Goal: Transaction & Acquisition: Purchase product/service

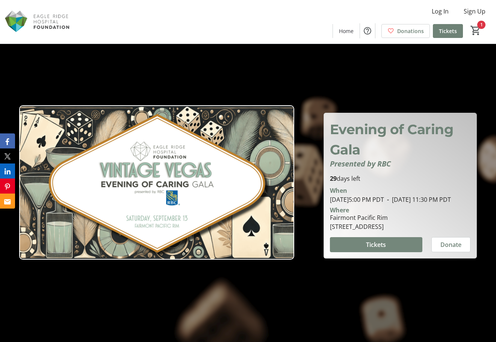
click at [389, 249] on span at bounding box center [376, 244] width 92 height 18
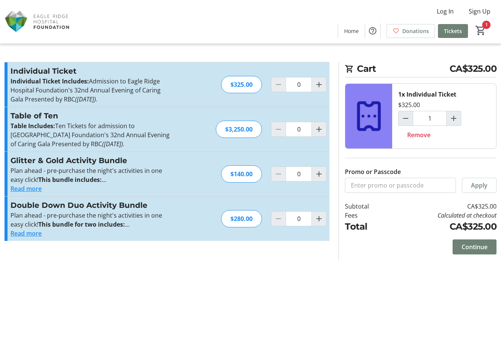
type input "1"
click at [482, 247] on span "Continue" at bounding box center [475, 246] width 26 height 9
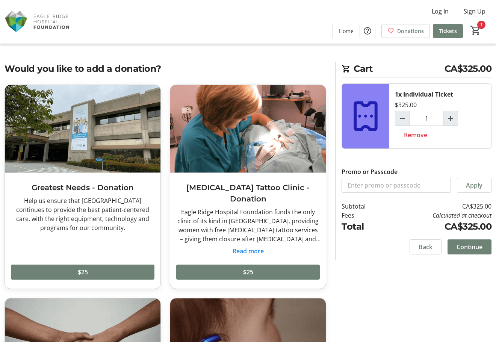
drag, startPoint x: 37, startPoint y: 69, endPoint x: 176, endPoint y: 70, distance: 139.3
click at [176, 70] on h2 "Would you like to add a donation?" at bounding box center [165, 69] width 321 height 14
drag, startPoint x: 188, startPoint y: 66, endPoint x: 0, endPoint y: 70, distance: 188.9
click at [0, 70] on html "Log In Sign Up Home Donations Tickets 1 Home Donations Tickets Cart CA$325.00 1…" at bounding box center [248, 340] width 496 height 680
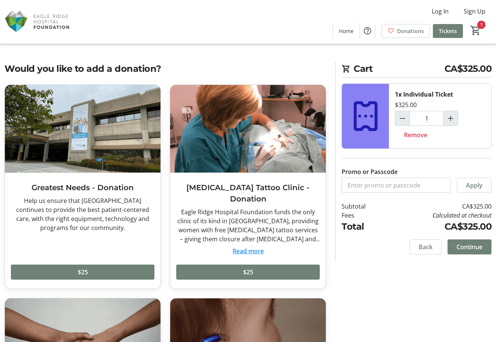
click at [7, 68] on h2 "Would you like to add a donation?" at bounding box center [165, 69] width 321 height 14
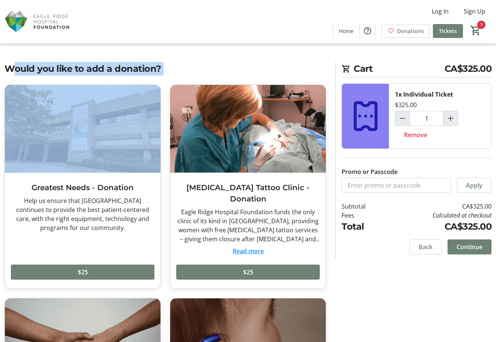
drag, startPoint x: 7, startPoint y: 68, endPoint x: 170, endPoint y: 69, distance: 163.0
click at [170, 69] on h2 "Would you like to add a donation?" at bounding box center [165, 69] width 321 height 14
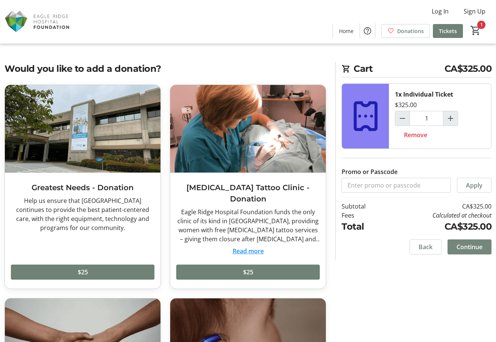
click at [464, 247] on span "Continue" at bounding box center [469, 246] width 26 height 9
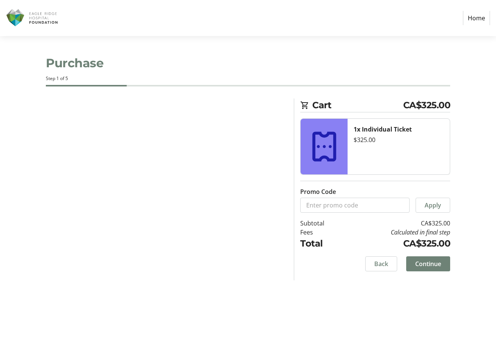
select select "CA"
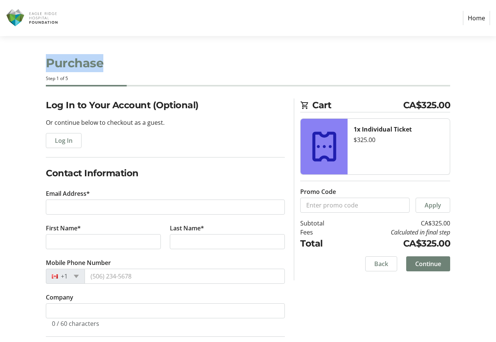
drag, startPoint x: 45, startPoint y: 63, endPoint x: 140, endPoint y: 66, distance: 95.1
click at [140, 66] on tr-checkout-header-ui "Purchase Step 1 of 5" at bounding box center [247, 67] width 413 height 62
click at [140, 66] on h1 "Purchase" at bounding box center [248, 63] width 404 height 18
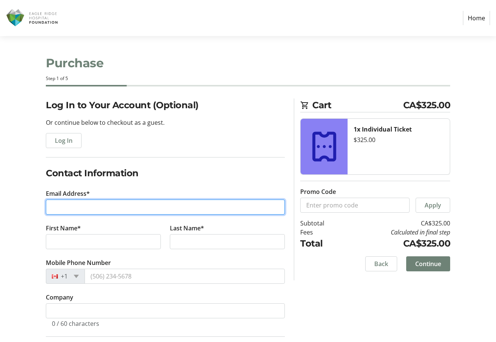
click at [94, 207] on input "Email Address*" at bounding box center [165, 206] width 239 height 15
click at [69, 205] on input "Email Address*" at bounding box center [165, 206] width 239 height 15
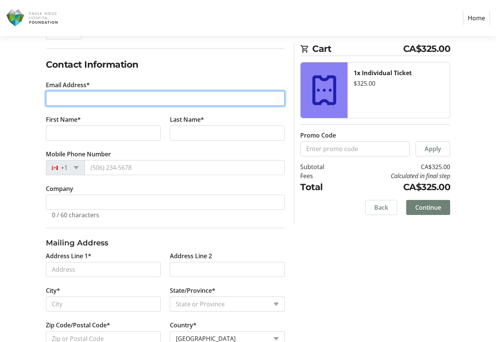
scroll to position [113, 0]
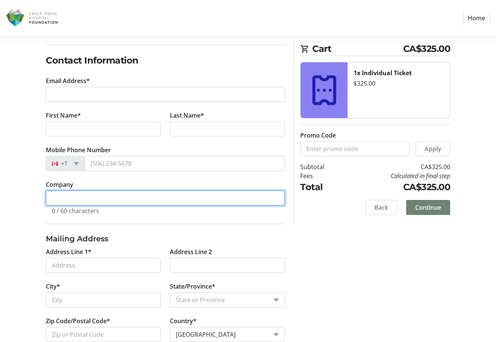
click at [92, 202] on input "Company" at bounding box center [165, 197] width 239 height 15
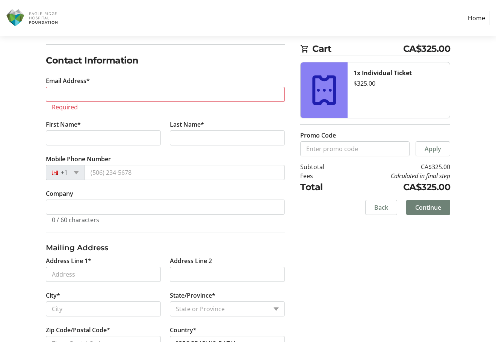
click at [377, 245] on div "Log In to Your Account (Optional) Or continue below to checkout as a guest. Log…" at bounding box center [248, 177] width 496 height 383
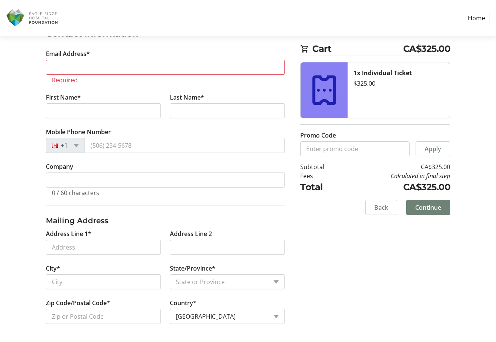
scroll to position [27, 0]
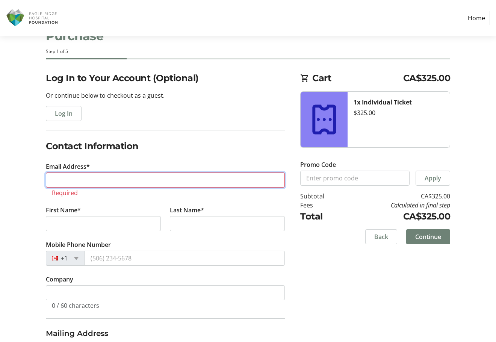
click at [138, 182] on input "Email Address*" at bounding box center [165, 179] width 239 height 15
type input "m"
click at [138, 182] on input "Email Address*" at bounding box center [165, 179] width 239 height 15
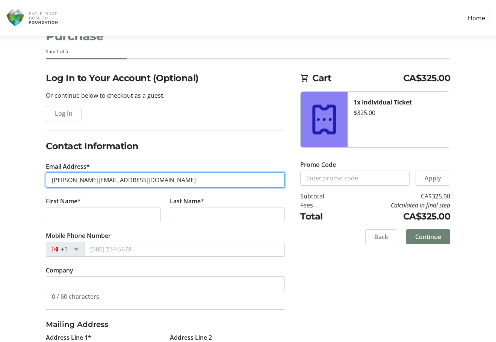
type input "[PERSON_NAME][EMAIL_ADDRESS][DOMAIN_NAME]"
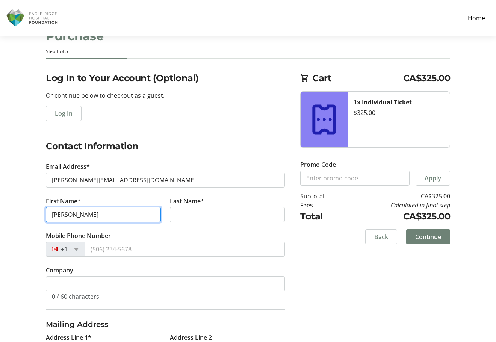
type input "[PERSON_NAME]"
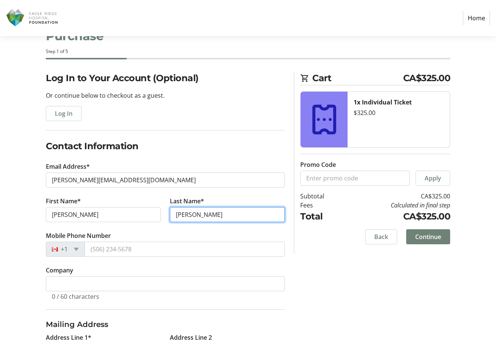
type input "[PERSON_NAME]"
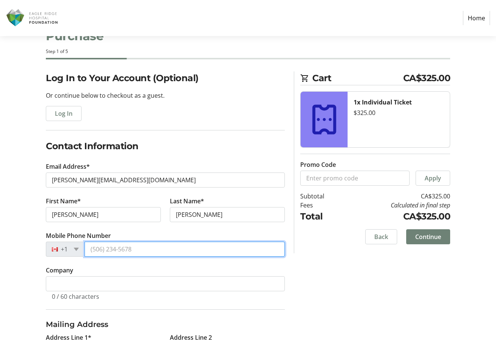
click at [118, 245] on input "Mobile Phone Number" at bounding box center [184, 248] width 200 height 15
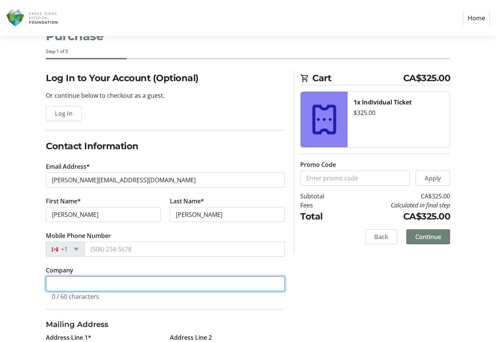
click at [56, 283] on input "Company" at bounding box center [165, 283] width 239 height 15
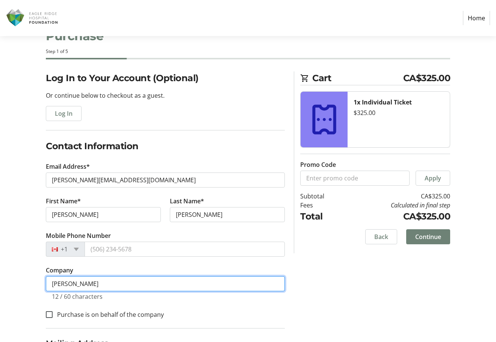
type input "[PERSON_NAME]"
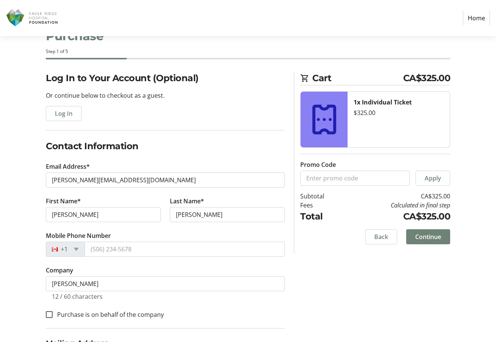
click at [350, 49] on div "Step 1 of 5" at bounding box center [248, 51] width 404 height 7
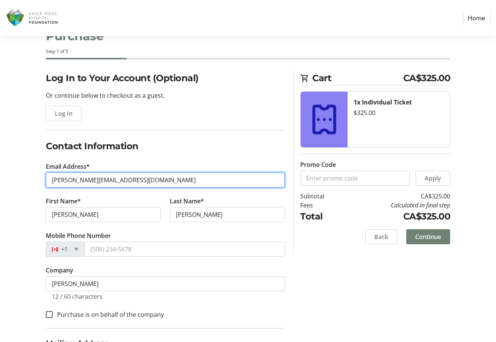
click at [145, 184] on input "[PERSON_NAME][EMAIL_ADDRESS][DOMAIN_NAME]" at bounding box center [165, 179] width 239 height 15
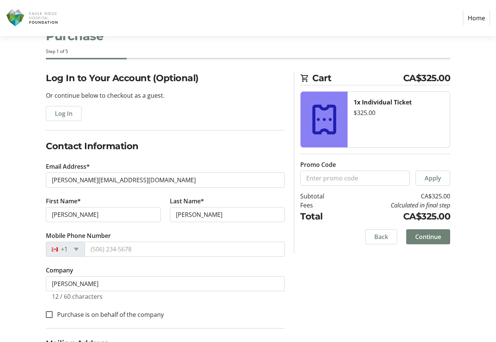
click at [399, 301] on div "Log In to Your Account (Optional) Or continue below to checkout as a guest. Log…" at bounding box center [248, 267] width 496 height 393
click at [118, 252] on input "Mobile Phone Number" at bounding box center [184, 248] width 200 height 15
paste input "[PHONE_NUMBER]"
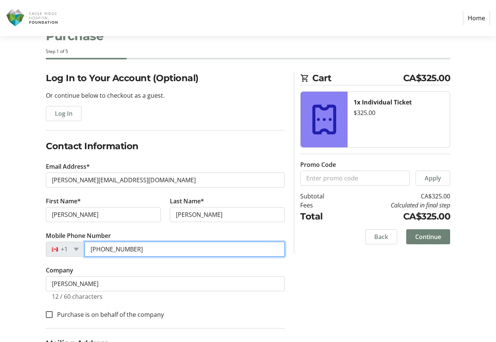
type input "[PHONE_NUMBER]"
click at [336, 268] on div "Log In to Your Account (Optional) Or continue below to checkout as a guest. Log…" at bounding box center [248, 267] width 496 height 393
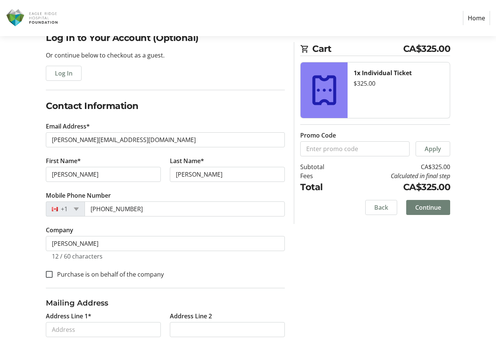
scroll to position [102, 0]
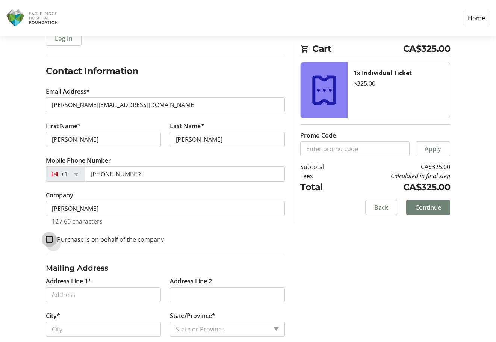
click at [50, 241] on input "Purchase is on behalf of the company" at bounding box center [49, 239] width 7 height 7
click at [48, 237] on input "Purchase is on behalf of the company" at bounding box center [49, 239] width 7 height 7
checkbox input "false"
drag, startPoint x: 182, startPoint y: 240, endPoint x: 343, endPoint y: 249, distance: 160.6
click at [343, 249] on div "Log In to Your Account (Optional) Or continue below to checkout as a guest. Log…" at bounding box center [248, 192] width 496 height 393
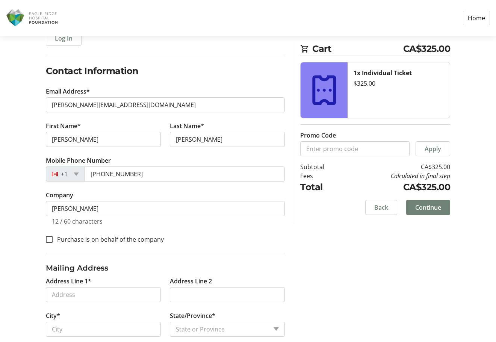
click at [343, 249] on div "Log In to Your Account (Optional) Or continue below to checkout as a guest. Log…" at bounding box center [248, 192] width 496 height 393
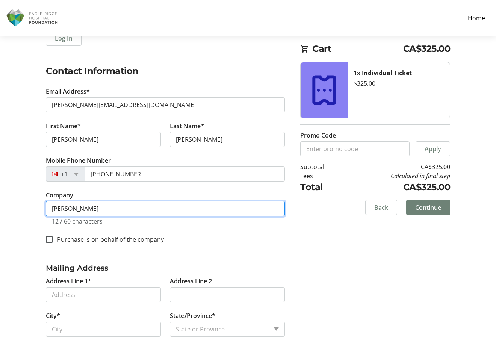
click at [109, 208] on input "[PERSON_NAME]" at bounding box center [165, 208] width 239 height 15
drag, startPoint x: 93, startPoint y: 206, endPoint x: 0, endPoint y: 207, distance: 93.5
click at [0, 207] on div "Log In to Your Account (Optional) Or continue below to checkout as a guest. Log…" at bounding box center [248, 192] width 496 height 393
click at [143, 211] on input "[PERSON_NAME]" at bounding box center [165, 208] width 239 height 15
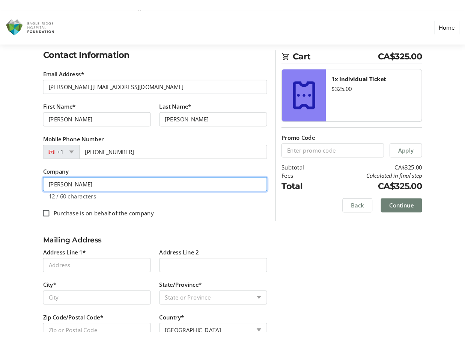
scroll to position [149, 0]
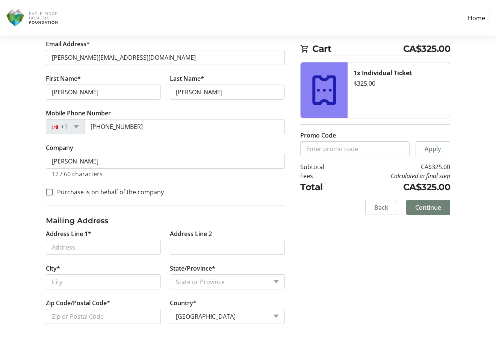
drag, startPoint x: 324, startPoint y: 258, endPoint x: 324, endPoint y: 122, distance: 136.3
click at [324, 258] on div "Log In to Your Account (Optional) Or continue below to checkout as a guest. Log…" at bounding box center [248, 145] width 496 height 393
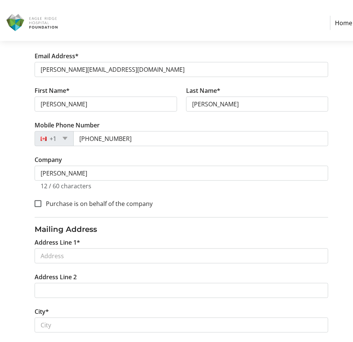
scroll to position [148, 0]
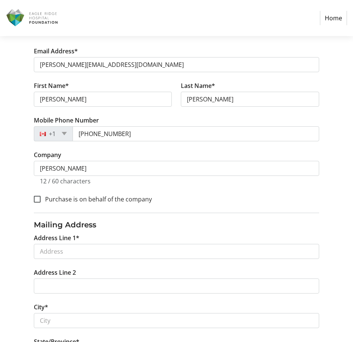
click at [208, 196] on div "Purchase is on behalf of the company" at bounding box center [176, 199] width 285 height 10
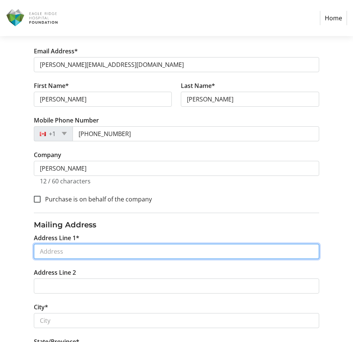
click at [124, 246] on input "Address Line 1*" at bounding box center [176, 251] width 285 height 15
paste input "[STREET_ADDRESS]"
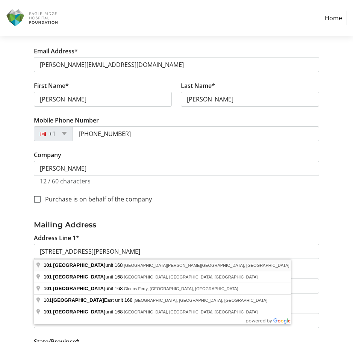
type input "[STREET_ADDRESS]"
type input "Port [PERSON_NAME]"
select select "BC"
type input "V3H 4Y8"
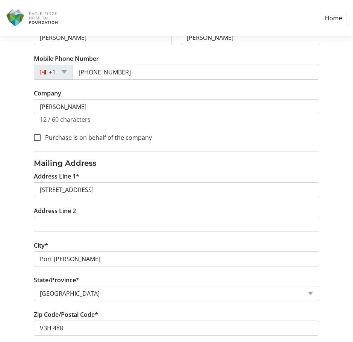
scroll to position [223, 0]
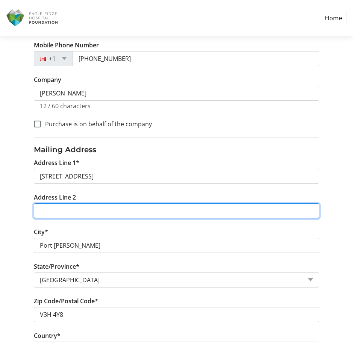
click at [66, 213] on input "Address Line 2" at bounding box center [176, 210] width 285 height 15
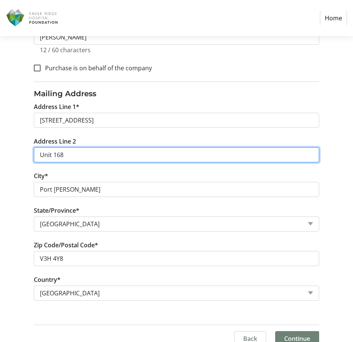
scroll to position [289, 0]
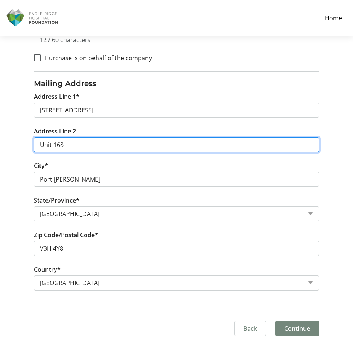
type input "Unit 168"
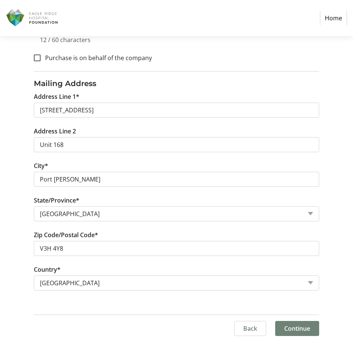
drag, startPoint x: 295, startPoint y: 327, endPoint x: 301, endPoint y: 330, distance: 6.4
click at [300, 330] on button "Continue" at bounding box center [297, 328] width 44 height 15
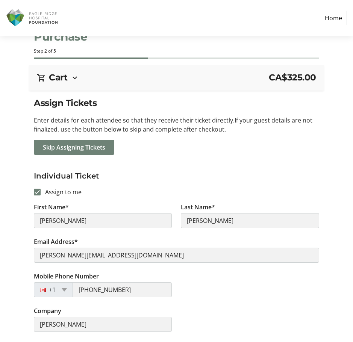
scroll to position [38, 0]
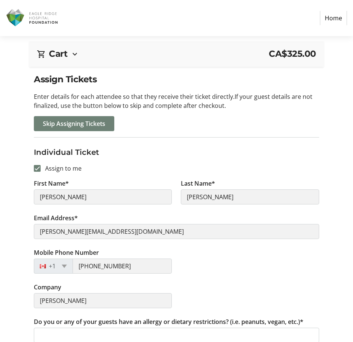
drag, startPoint x: 39, startPoint y: 149, endPoint x: 143, endPoint y: 149, distance: 103.6
click at [143, 149] on div "Assign Tickets Enter details for each attendee so that they receive their ticke…" at bounding box center [176, 231] width 294 height 316
click at [143, 149] on h3 "Individual Ticket" at bounding box center [176, 151] width 285 height 11
drag, startPoint x: 27, startPoint y: 97, endPoint x: 232, endPoint y: 107, distance: 204.9
click at [232, 107] on div "Assign Tickets Enter details for each attendee so that they receive their ticke…" at bounding box center [176, 231] width 353 height 316
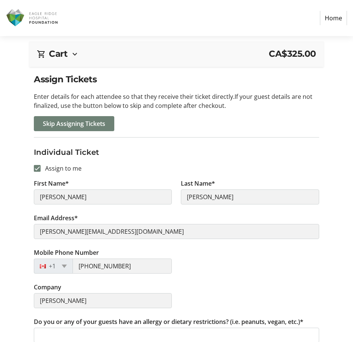
click at [232, 107] on p "Enter details for each attendee so that they receive their ticket directly. If …" at bounding box center [176, 101] width 285 height 18
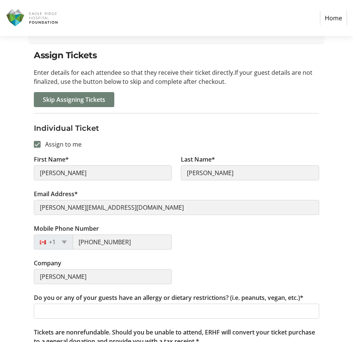
scroll to position [75, 0]
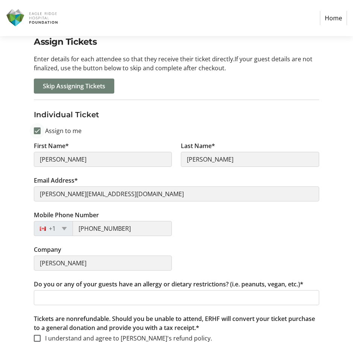
click at [33, 131] on div at bounding box center [37, 131] width 18 height 18
checkbox input "false"
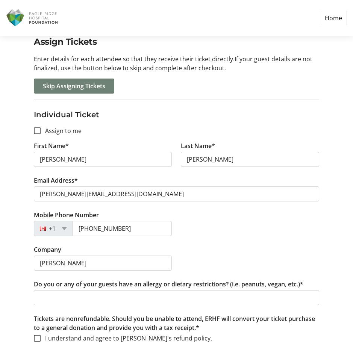
click at [137, 185] on tr-form-field "Email Address* [PERSON_NAME][EMAIL_ADDRESS][DOMAIN_NAME]" at bounding box center [176, 193] width 285 height 35
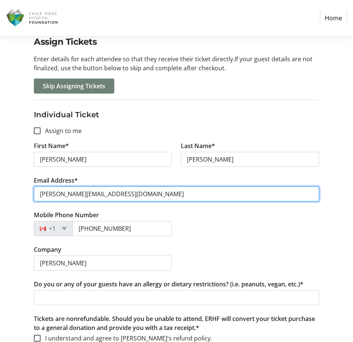
click at [144, 195] on input "[PERSON_NAME][EMAIL_ADDRESS][DOMAIN_NAME]" at bounding box center [176, 193] width 285 height 15
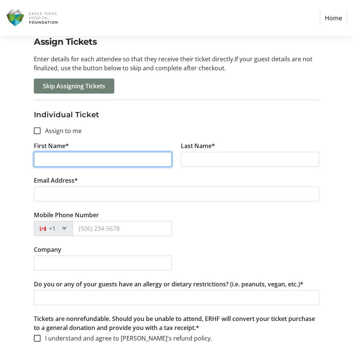
click at [44, 154] on input "First Name*" at bounding box center [103, 159] width 138 height 15
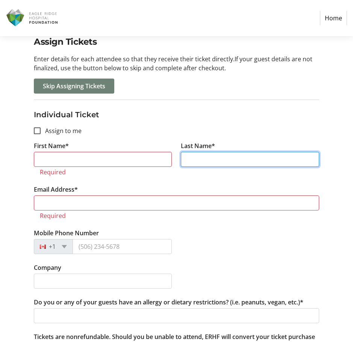
click at [234, 159] on input "Last Name*" at bounding box center [250, 159] width 138 height 15
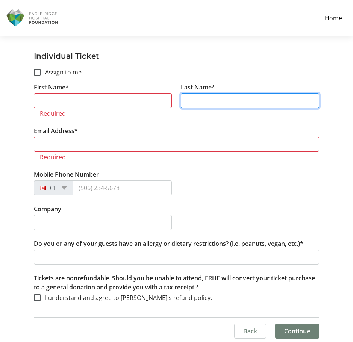
scroll to position [136, 0]
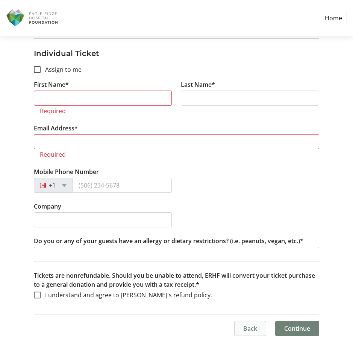
click at [249, 333] on span "Back" at bounding box center [250, 328] width 14 height 9
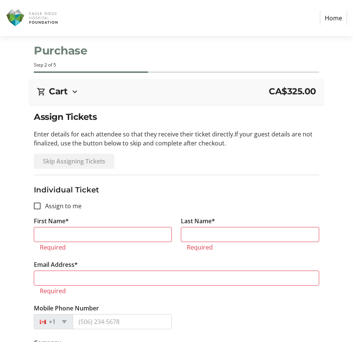
select select "BC"
select select "CA"
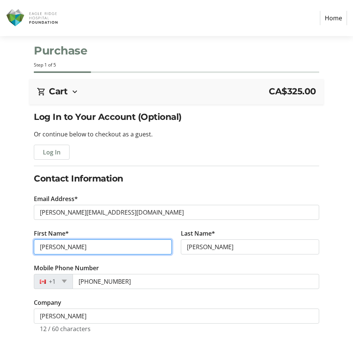
drag, startPoint x: 118, startPoint y: 245, endPoint x: -128, endPoint y: 236, distance: 246.1
click at [0, 236] on html "Home Purchase Step 1 of 5 Cart CA$325.00 1x Individual Ticket $325.00 Promo Cod…" at bounding box center [176, 315] width 353 height 630
type input "[PERSON_NAME]"
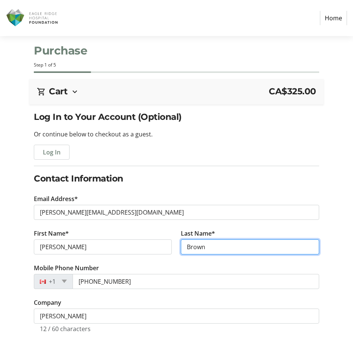
type input "Brown"
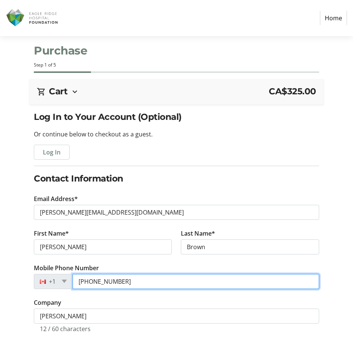
click at [133, 283] on input "[PHONE_NUMBER]" at bounding box center [195, 281] width 246 height 15
type input "[PHONE_NUMBER]"
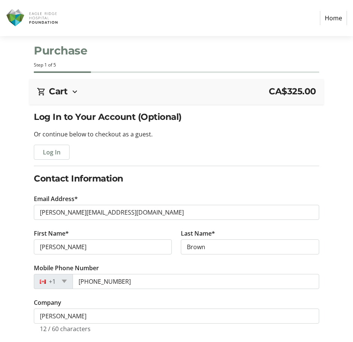
click at [134, 295] on tr-form-field "Mobile Phone Number [PHONE_NUMBER]" at bounding box center [176, 280] width 285 height 35
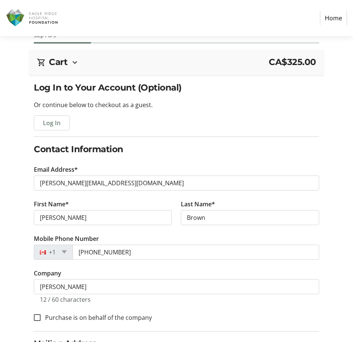
scroll to position [75, 0]
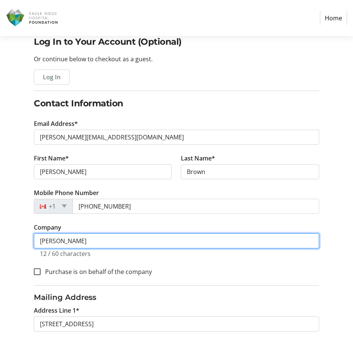
drag, startPoint x: 76, startPoint y: 241, endPoint x: -44, endPoint y: 242, distance: 119.8
click at [0, 242] on html "Home Purchase Step 1 of 5 Cart CA$325.00 1x Individual Ticket $325.00 Promo Cod…" at bounding box center [176, 240] width 353 height 630
click at [41, 244] on input "[PERSON_NAME]" at bounding box center [176, 240] width 285 height 15
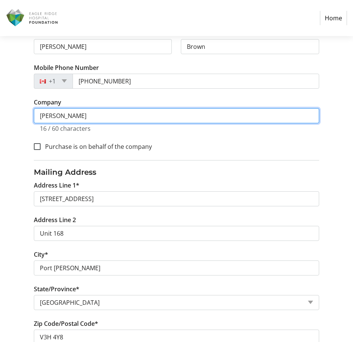
scroll to position [101, 0]
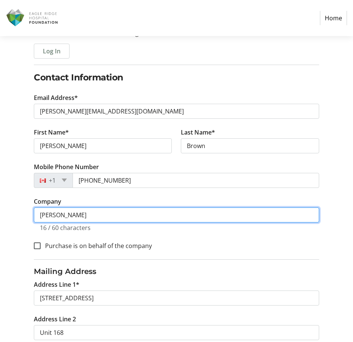
type input "[PERSON_NAME]"
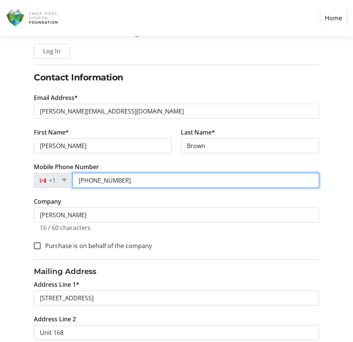
drag, startPoint x: 143, startPoint y: 178, endPoint x: 9, endPoint y: 169, distance: 133.6
click at [12, 169] on div "Log In to Your Account (Optional) Or continue below to checkout as a guest. Log…" at bounding box center [176, 252] width 353 height 486
click at [154, 176] on input "Mobile Phone Number" at bounding box center [195, 180] width 246 height 15
paste input "[PHONE_NUMBER]"
type input "[PHONE_NUMBER]"
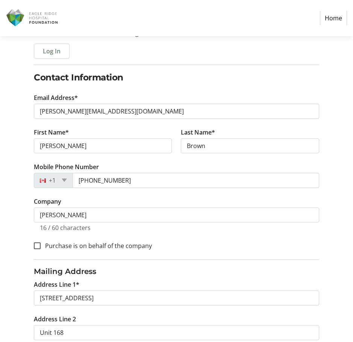
click at [338, 181] on div "Log In to Your Account (Optional) Or continue below to checkout as a guest. Log…" at bounding box center [176, 252] width 353 height 486
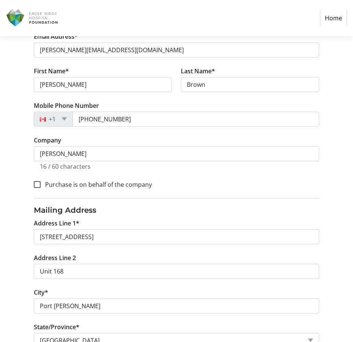
scroll to position [289, 0]
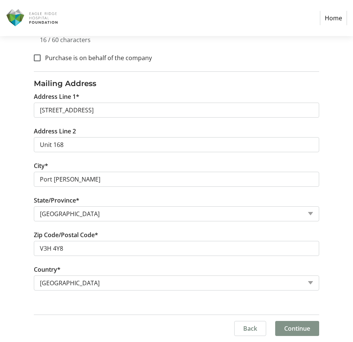
click at [312, 333] on span at bounding box center [297, 328] width 44 height 18
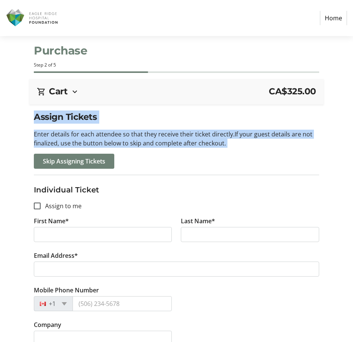
drag, startPoint x: 34, startPoint y: 118, endPoint x: 289, endPoint y: 155, distance: 258.0
click at [289, 155] on div "Assign Tickets Enter details for each attendee so that they receive their ticke…" at bounding box center [176, 139] width 285 height 58
click at [289, 155] on div "Skip Assigning Tickets" at bounding box center [176, 161] width 285 height 15
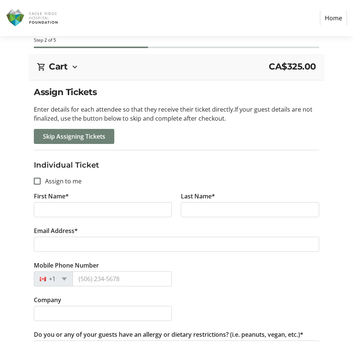
scroll to position [38, 0]
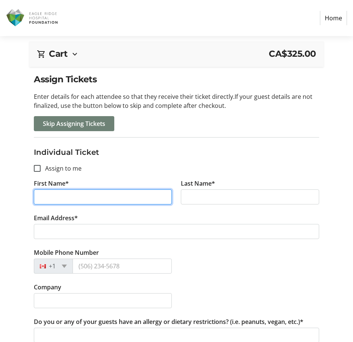
click at [68, 199] on input "First Name*" at bounding box center [103, 196] width 138 height 15
type input "[PERSON_NAME]"
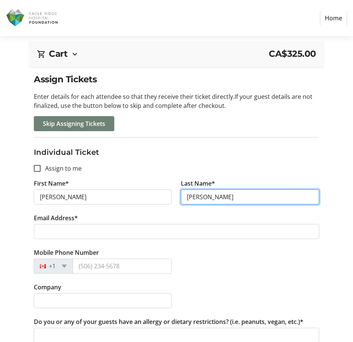
type input "[PERSON_NAME]"
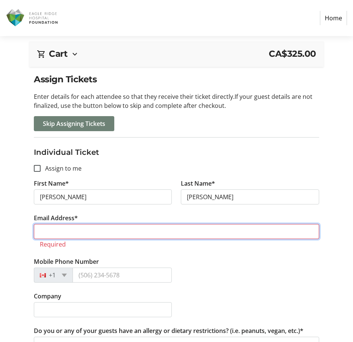
click at [109, 237] on input "Email Address*" at bounding box center [176, 231] width 285 height 15
paste input "[EMAIL_ADDRESS][DOMAIN_NAME]"
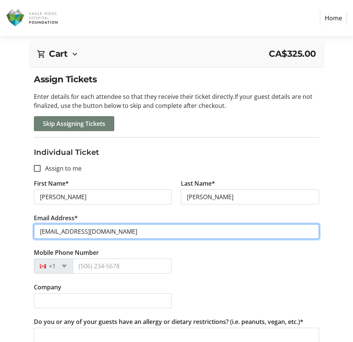
type input "[EMAIL_ADDRESS][DOMAIN_NAME]"
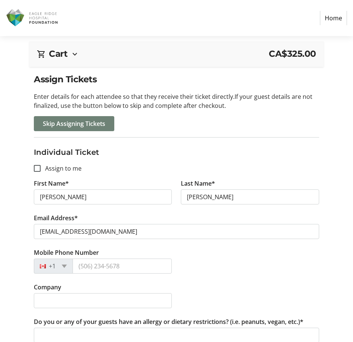
click at [147, 275] on tr-form-field "Mobile Phone Number +1" at bounding box center [102, 265] width 147 height 35
click at [102, 259] on input "Mobile Phone Number" at bounding box center [121, 265] width 99 height 15
click at [109, 267] on input "Mobile Phone Number" at bounding box center [121, 265] width 99 height 15
paste input "[PHONE_NUMBER]"
type input "[PHONE_NUMBER]"
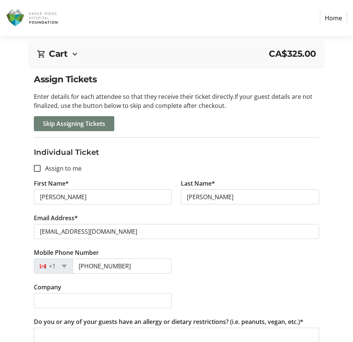
click at [215, 284] on div "Company" at bounding box center [176, 299] width 294 height 35
click at [117, 298] on input "Company" at bounding box center [103, 300] width 138 height 15
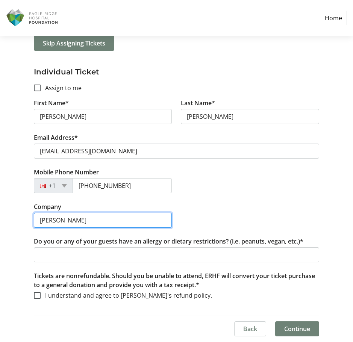
scroll to position [118, 0]
type input "[PERSON_NAME]"
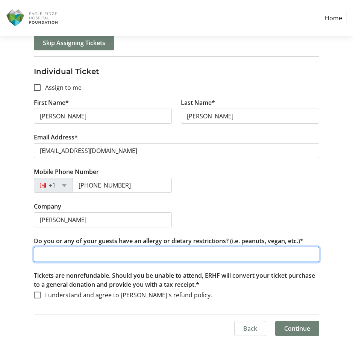
click at [276, 257] on input "Do you or any of your guests have an allergy or dietary restrictions? (i.e. pea…" at bounding box center [176, 254] width 285 height 15
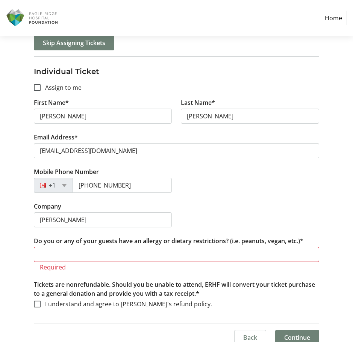
click at [289, 214] on div "Company [PERSON_NAME]" at bounding box center [176, 219] width 294 height 35
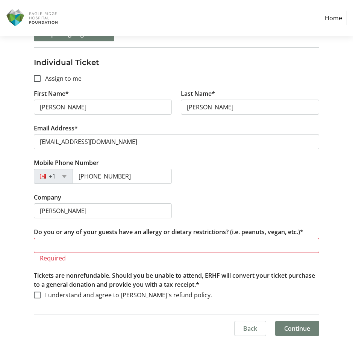
click at [161, 237] on tr-form-field "Do you or any of your guests have an allergy or dietary restrictions? (i.e. pea…" at bounding box center [176, 249] width 285 height 44
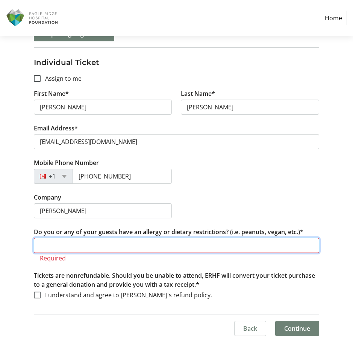
click at [143, 252] on input "Do you or any of your guests have an allergy or dietary restrictions? (i.e. pea…" at bounding box center [176, 245] width 285 height 15
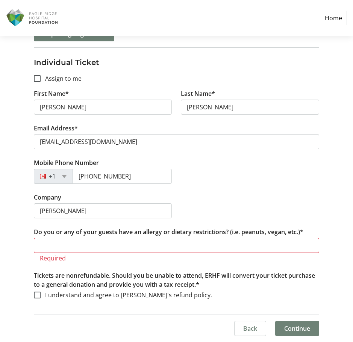
click at [126, 275] on p "Tickets are nonrefundable. Should you be unable to attend, ERHF will convert yo…" at bounding box center [176, 280] width 285 height 18
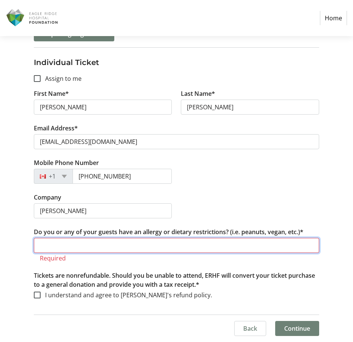
click at [67, 251] on input "Do you or any of your guests have an allergy or dietary restrictions? (i.e. pea…" at bounding box center [176, 245] width 285 height 15
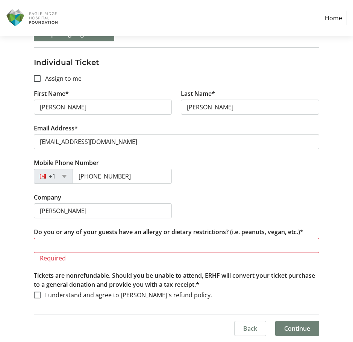
click at [302, 187] on div "Mobile Phone Number [PHONE_NUMBER]" at bounding box center [176, 175] width 294 height 35
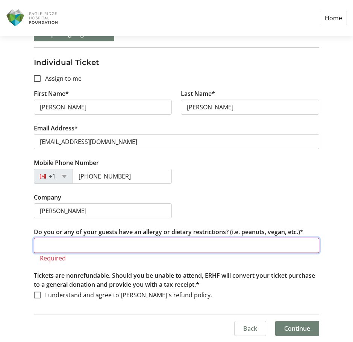
click at [124, 241] on input "Do you or any of your guests have an allergy or dietary restrictions? (i.e. pea…" at bounding box center [176, 245] width 285 height 15
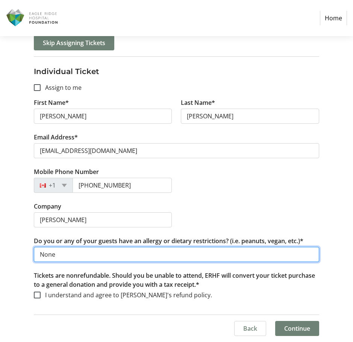
type input "None"
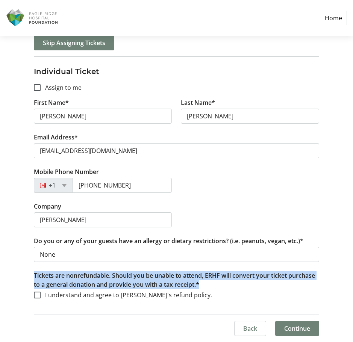
drag, startPoint x: 35, startPoint y: 276, endPoint x: 210, endPoint y: 286, distance: 175.3
click at [210, 286] on p "Tickets are nonrefundable. Should you be unable to attend, ERHF will convert yo…" at bounding box center [176, 280] width 285 height 18
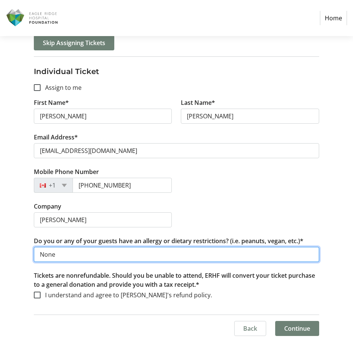
click at [89, 256] on input "None" at bounding box center [176, 254] width 285 height 15
drag, startPoint x: 98, startPoint y: 255, endPoint x: -158, endPoint y: 248, distance: 256.9
click at [0, 248] on html "Home Purchase Step 2 of 5 Cart CA$325.00 1x Individual Ticket $325.00 Promo Cod…" at bounding box center [176, 112] width 353 height 460
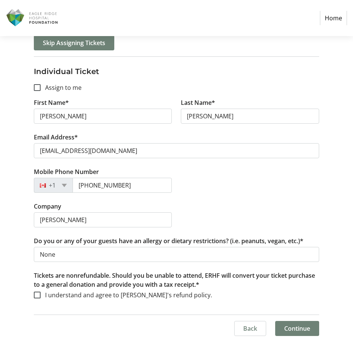
click at [190, 285] on p "Tickets are nonrefundable. Should you be unable to attend, ERHF will convert yo…" at bounding box center [176, 280] width 285 height 18
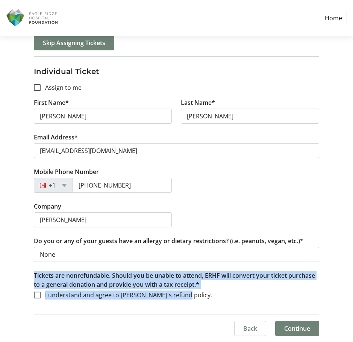
drag, startPoint x: 205, startPoint y: 301, endPoint x: 34, endPoint y: 272, distance: 172.9
click at [34, 272] on div "Tickets are nonrefundable. Should you be unable to attend, ERHF will convert yo…" at bounding box center [176, 290] width 285 height 38
click at [34, 272] on p "Tickets are nonrefundable. Should you be unable to attend, ERHF will convert yo…" at bounding box center [176, 280] width 285 height 18
drag, startPoint x: 34, startPoint y: 273, endPoint x: 217, endPoint y: 294, distance: 184.0
click at [217, 294] on div "Tickets are nonrefundable. Should you be unable to attend, ERHF will convert yo…" at bounding box center [176, 290] width 285 height 38
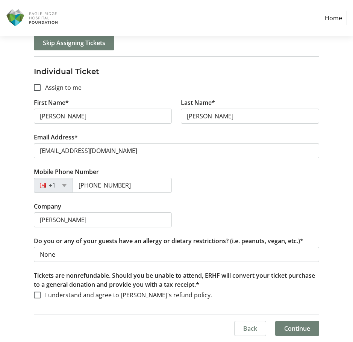
click at [216, 295] on mat-checkbox "I understand and agree to [PERSON_NAME]'s refund policy." at bounding box center [176, 294] width 285 height 9
click at [43, 294] on div at bounding box center [37, 295] width 18 height 18
checkbox input "true"
click at [306, 329] on span "Continue" at bounding box center [297, 328] width 26 height 9
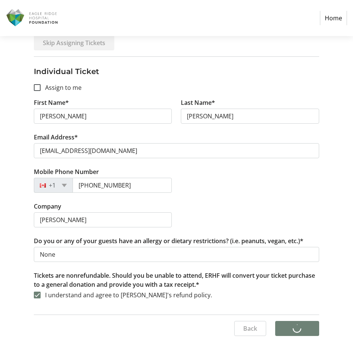
scroll to position [0, 0]
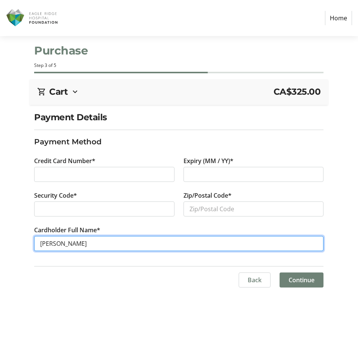
click at [87, 247] on input "[PERSON_NAME]" at bounding box center [178, 243] width 289 height 15
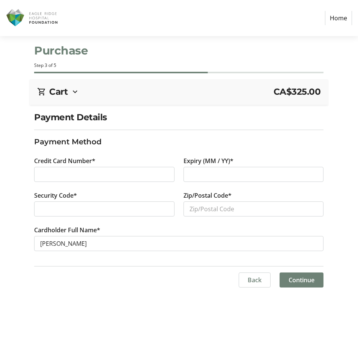
click at [81, 165] on label "Credit Card Number*" at bounding box center [64, 160] width 61 height 9
click at [81, 180] on div at bounding box center [104, 174] width 140 height 15
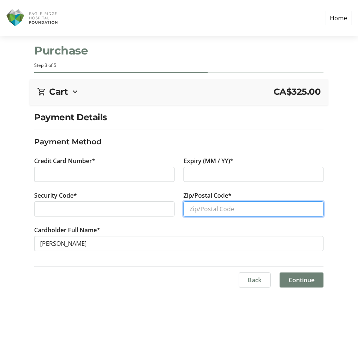
click at [225, 203] on input "Zip/Postal Code*" at bounding box center [254, 208] width 140 height 15
type input "v6e1x4"
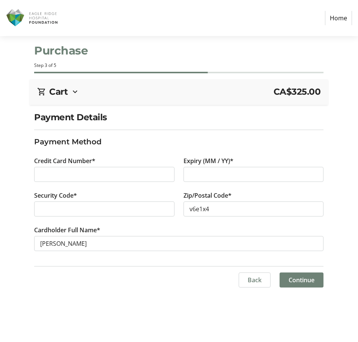
click at [110, 284] on div "Back Continue" at bounding box center [178, 279] width 289 height 15
click at [304, 275] on span "Continue" at bounding box center [302, 279] width 26 height 9
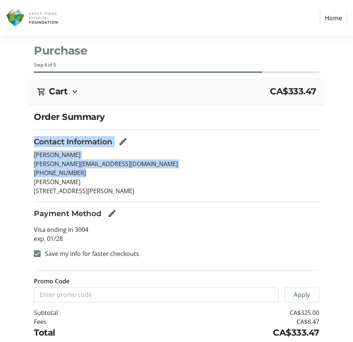
drag, startPoint x: 34, startPoint y: 141, endPoint x: 83, endPoint y: 175, distance: 59.4
click at [83, 175] on section "Contact Information [PERSON_NAME] [PERSON_NAME][EMAIL_ADDRESS][DOMAIN_NAME] [PH…" at bounding box center [176, 165] width 285 height 59
click at [83, 175] on p "[PHONE_NUMBER]" at bounding box center [176, 172] width 285 height 9
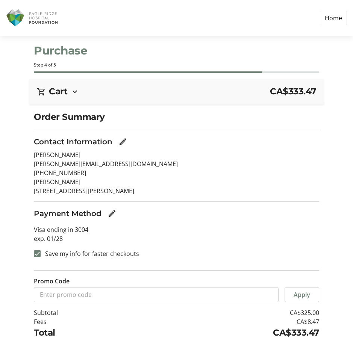
click at [214, 193] on p "[STREET_ADDRESS][PERSON_NAME]" at bounding box center [176, 190] width 285 height 9
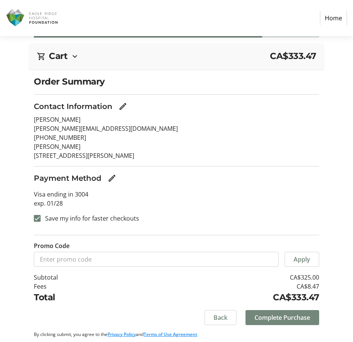
scroll to position [37, 0]
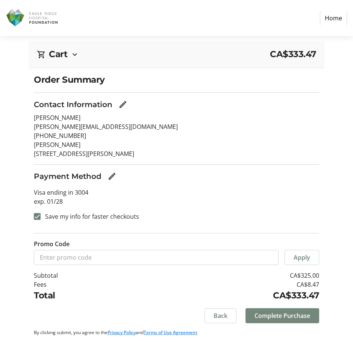
click at [302, 318] on span "Complete Purchase" at bounding box center [282, 315] width 56 height 9
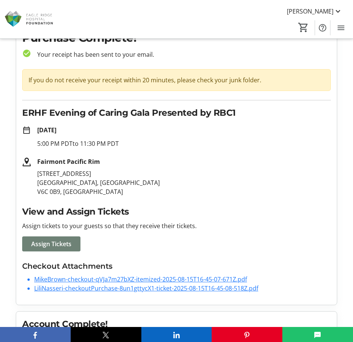
scroll to position [38, 0]
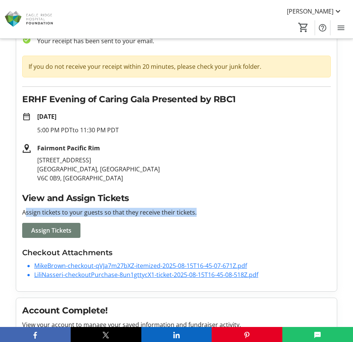
drag, startPoint x: 25, startPoint y: 213, endPoint x: 213, endPoint y: 205, distance: 187.9
click at [213, 205] on div "View and Assign Tickets Assign tickets to your guests so that they receive thei…" at bounding box center [176, 214] width 308 height 46
click at [212, 206] on div "View and Assign Tickets Assign tickets to your guests so that they receive thei…" at bounding box center [176, 214] width 308 height 46
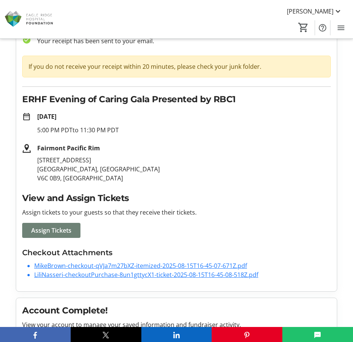
click at [21, 202] on div "Purchase Complete! check_circle Your receipt has been sent to your email. If yo…" at bounding box center [176, 150] width 320 height 281
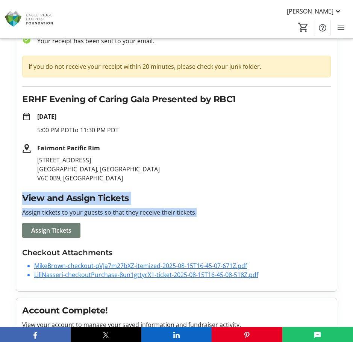
drag, startPoint x: 63, startPoint y: 199, endPoint x: 227, endPoint y: 214, distance: 164.0
click at [227, 214] on div "Purchase Complete! check_circle Your receipt has been sent to your email. If yo…" at bounding box center [176, 150] width 320 height 281
click at [227, 214] on p "Assign tickets to your guests so that they receive their tickets." at bounding box center [176, 212] width 308 height 9
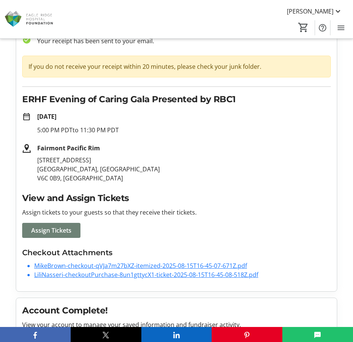
click at [170, 265] on link "MikeBrown-checkout-qVJa7m27bXZ-itemized-2025-08-15T16-45-07-671Z.pdf" at bounding box center [140, 265] width 213 height 8
click at [150, 276] on link "LiliNasseri-checkoutPurchase-8un1gttycX1-ticket-2025-08-15T16-45-08-518Z.pdf" at bounding box center [146, 274] width 224 height 8
click at [64, 230] on span "Assign Tickets" at bounding box center [51, 230] width 40 height 9
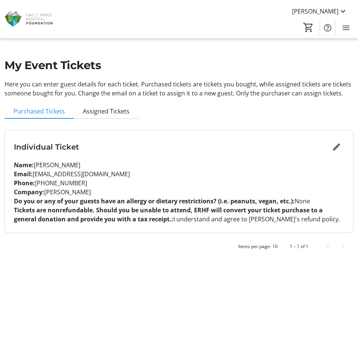
click at [160, 289] on mat-sidenav-content "[PERSON_NAME] Home Donations Tickets 0 Home Donations Tickets My Event Tickets …" at bounding box center [179, 171] width 358 height 342
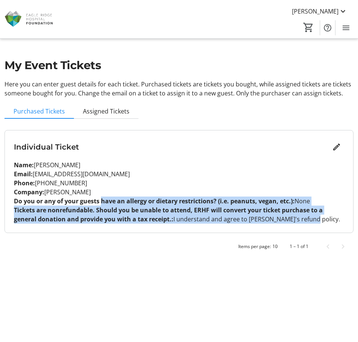
drag, startPoint x: 312, startPoint y: 218, endPoint x: 93, endPoint y: 205, distance: 218.5
click at [95, 205] on tr-issued-ticket-custom-fields-ui "Do you or any of your guests have an allergy or dietary restrictions? (i.e. pea…" at bounding box center [179, 209] width 330 height 27
click at [93, 206] on strong "Tickets are nonrefundable. Should you be unable to attend, ERHF will convert yo…" at bounding box center [168, 214] width 309 height 17
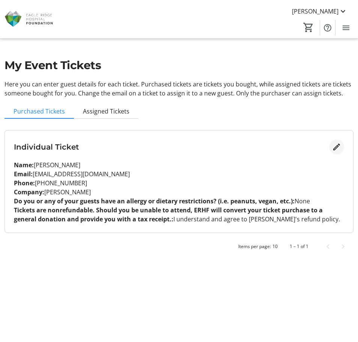
click at [338, 145] on mat-icon "Edit" at bounding box center [336, 146] width 9 height 9
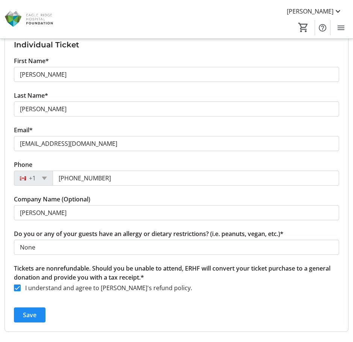
scroll to position [113, 0]
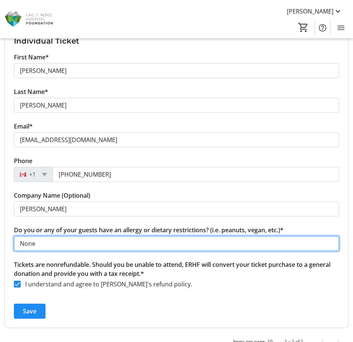
click at [221, 236] on input "None" at bounding box center [176, 243] width 325 height 15
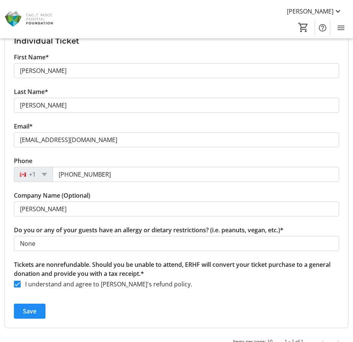
click at [230, 270] on div "Tickets are nonrefundable. Should you be unable to attend, ERHF will convert yo…" at bounding box center [176, 279] width 325 height 38
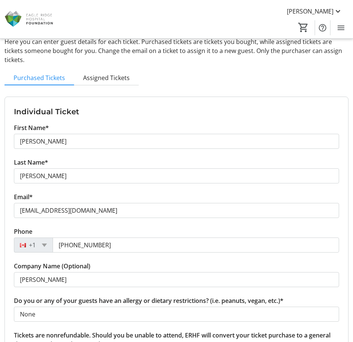
scroll to position [0, 0]
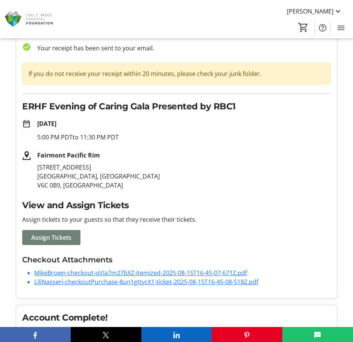
scroll to position [38, 0]
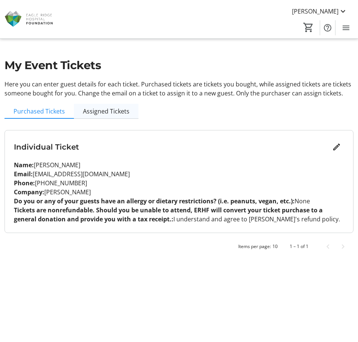
click at [113, 111] on span "Assigned Tickets" at bounding box center [106, 111] width 47 height 6
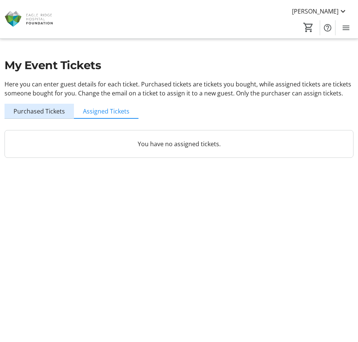
click at [50, 118] on span "Purchased Tickets" at bounding box center [39, 111] width 51 height 15
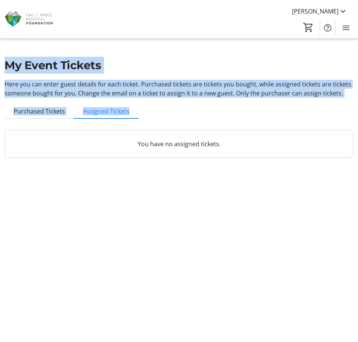
drag, startPoint x: 5, startPoint y: 63, endPoint x: 343, endPoint y: 98, distance: 339.7
click at [343, 98] on div "My Event Tickets Here you can enter guest details for each ticket. Purchased ti…" at bounding box center [179, 83] width 358 height 167
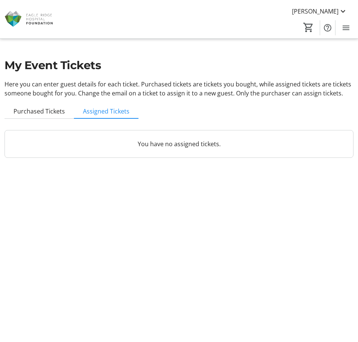
click at [343, 98] on div "My Event Tickets Here you can enter guest details for each ticket. Purchased ti…" at bounding box center [179, 83] width 358 height 167
click at [222, 115] on div "My Event Tickets Here you can enter guest details for each ticket. Purchased ti…" at bounding box center [179, 83] width 358 height 167
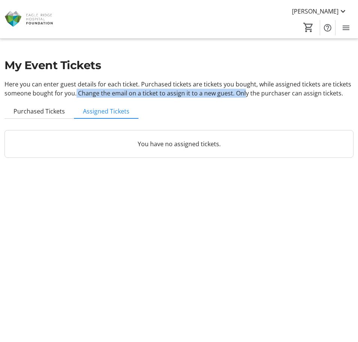
drag, startPoint x: 73, startPoint y: 93, endPoint x: 241, endPoint y: 92, distance: 167.8
click at [241, 92] on p "Here you can enter guest details for each ticket. Purchased tickets are tickets…" at bounding box center [179, 89] width 349 height 18
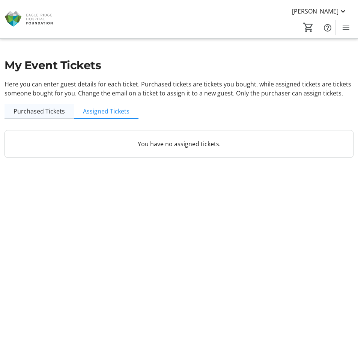
click at [50, 113] on span "Purchased Tickets" at bounding box center [39, 111] width 51 height 6
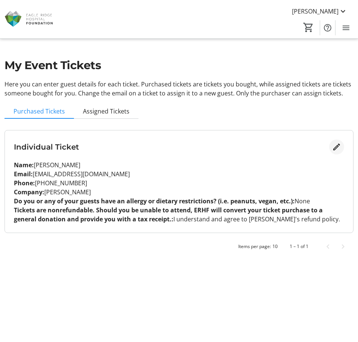
click at [335, 148] on mat-icon "Edit" at bounding box center [336, 146] width 9 height 9
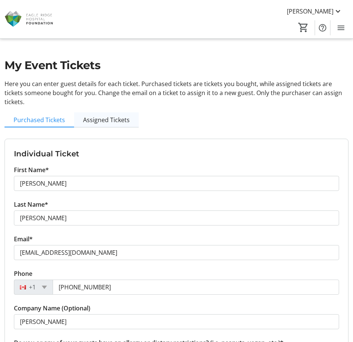
click at [104, 117] on span "Assigned Tickets" at bounding box center [106, 119] width 47 height 15
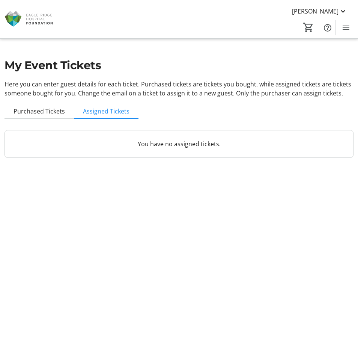
click at [167, 150] on div "You have no assigned tickets." at bounding box center [179, 143] width 348 height 27
click at [31, 110] on span "Purchased Tickets" at bounding box center [39, 111] width 51 height 6
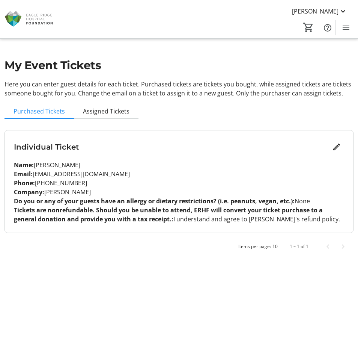
click at [245, 262] on mat-sidenav-content "[PERSON_NAME] Home Donations Tickets 0 Home Donations Tickets My Event Tickets …" at bounding box center [179, 171] width 358 height 342
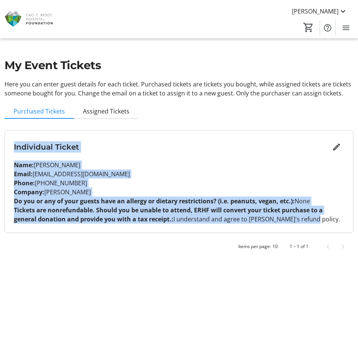
drag, startPoint x: 12, startPoint y: 146, endPoint x: 326, endPoint y: 219, distance: 321.9
click at [326, 219] on div "Individual Ticket Name: [PERSON_NAME] Email: [PERSON_NAME][EMAIL_ADDRESS][DOMAI…" at bounding box center [179, 181] width 348 height 102
click at [326, 219] on p "Tickets are nonrefundable. Should you be unable to attend, ERHF will convert yo…" at bounding box center [179, 214] width 330 height 18
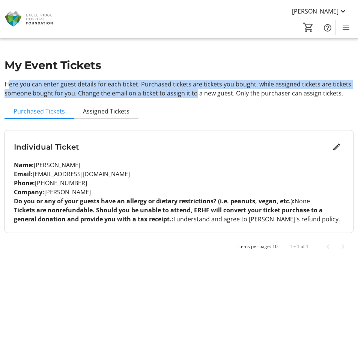
drag, startPoint x: 5, startPoint y: 87, endPoint x: 191, endPoint y: 94, distance: 186.0
click at [191, 94] on p "Here you can enter guest details for each ticket. Purchased tickets are tickets…" at bounding box center [179, 89] width 349 height 18
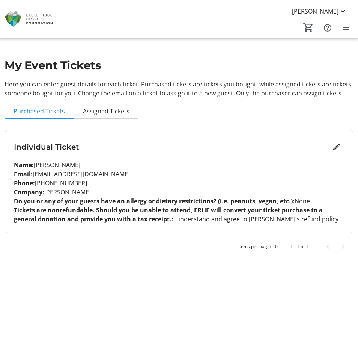
click at [51, 161] on p "Name: [PERSON_NAME]" at bounding box center [179, 164] width 330 height 9
click at [55, 172] on p "Email: [PERSON_NAME][EMAIL_ADDRESS][DOMAIN_NAME]" at bounding box center [179, 173] width 330 height 9
drag, startPoint x: 73, startPoint y: 93, endPoint x: 121, endPoint y: 92, distance: 47.7
click at [121, 92] on p "Here you can enter guest details for each ticket. Purchased tickets are tickets…" at bounding box center [179, 89] width 349 height 18
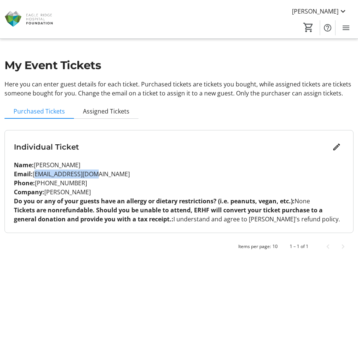
drag, startPoint x: 84, startPoint y: 173, endPoint x: 33, endPoint y: 173, distance: 51.1
click at [33, 173] on p "Email: [PERSON_NAME][EMAIL_ADDRESS][DOMAIN_NAME]" at bounding box center [179, 173] width 330 height 9
click at [183, 77] on div "My Event Tickets Here you can enter guest details for each ticket. Purchased ti…" at bounding box center [179, 131] width 358 height 263
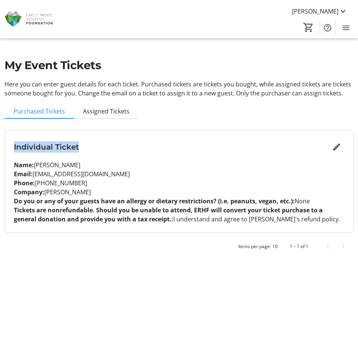
drag, startPoint x: 14, startPoint y: 148, endPoint x: 93, endPoint y: 144, distance: 78.6
click at [93, 144] on h3 "Individual Ticket" at bounding box center [171, 146] width 315 height 11
drag, startPoint x: 10, startPoint y: 81, endPoint x: 42, endPoint y: 83, distance: 31.6
click at [42, 83] on p "Here you can enter guest details for each ticket. Purchased tickets are tickets…" at bounding box center [179, 89] width 349 height 18
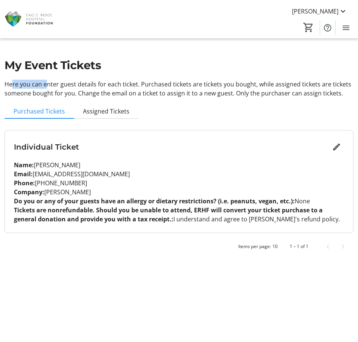
click at [41, 83] on p "Here you can enter guest details for each ticket. Purchased tickets are tickets…" at bounding box center [179, 89] width 349 height 18
click at [84, 84] on p "Here you can enter guest details for each ticket. Purchased tickets are tickets…" at bounding box center [179, 89] width 349 height 18
click at [335, 149] on mat-icon "Edit" at bounding box center [336, 146] width 9 height 9
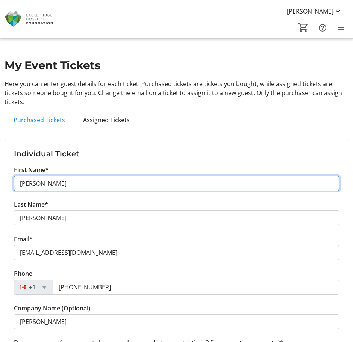
click at [90, 176] on input "[PERSON_NAME]" at bounding box center [176, 183] width 325 height 15
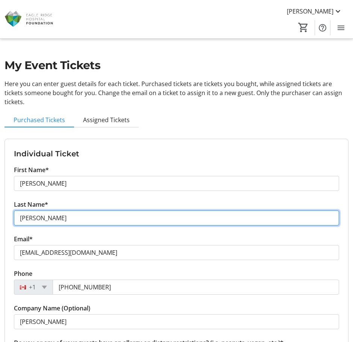
click at [86, 212] on input "[PERSON_NAME]" at bounding box center [176, 217] width 325 height 15
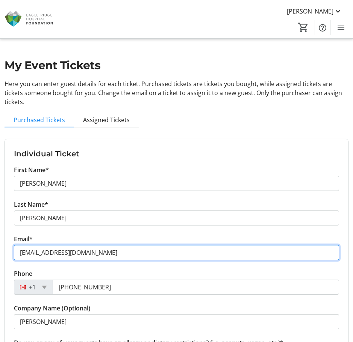
click at [100, 249] on input "[EMAIL_ADDRESS][DOMAIN_NAME]" at bounding box center [176, 252] width 325 height 15
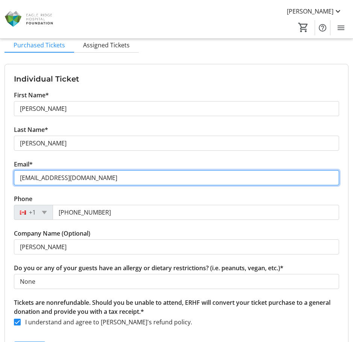
scroll to position [75, 0]
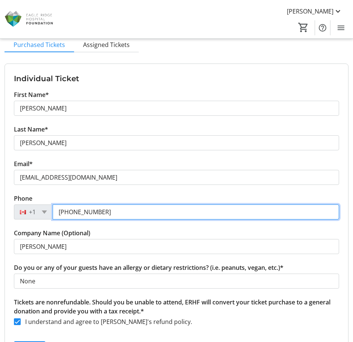
click at [146, 204] on input "[PHONE_NUMBER]" at bounding box center [196, 211] width 286 height 15
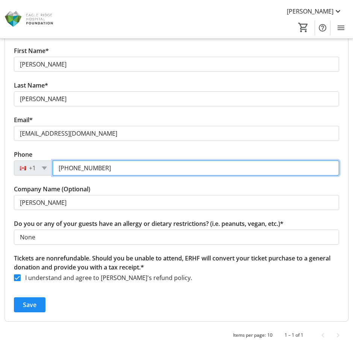
scroll to position [120, 0]
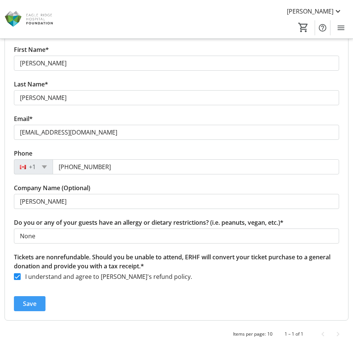
click at [39, 297] on span "submit" at bounding box center [30, 303] width 32 height 18
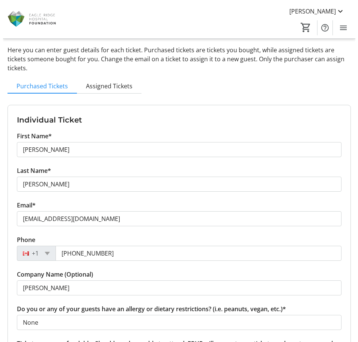
scroll to position [0, 0]
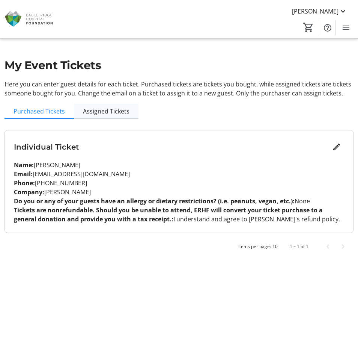
click at [104, 108] on span "Assigned Tickets" at bounding box center [106, 111] width 47 height 6
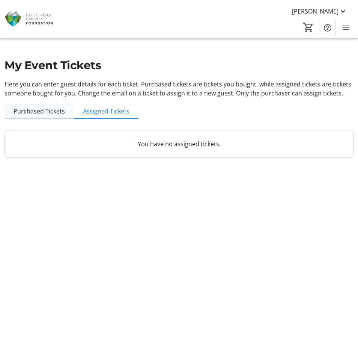
click at [46, 110] on span "Purchased Tickets" at bounding box center [39, 111] width 51 height 6
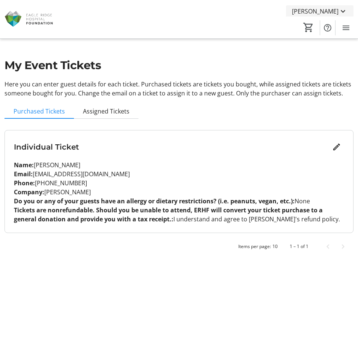
click at [336, 11] on span "[PERSON_NAME]" at bounding box center [315, 11] width 47 height 9
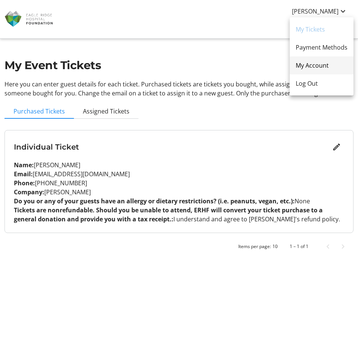
click at [320, 65] on span "My Account" at bounding box center [322, 65] width 52 height 9
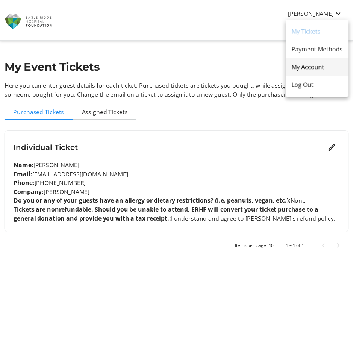
scroll to position [1, 0]
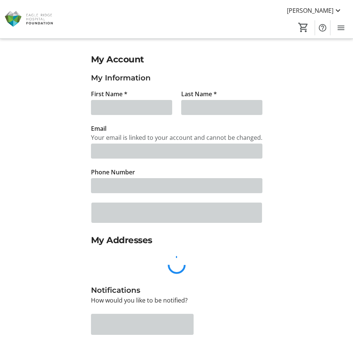
type input "[PERSON_NAME]"
type input "Brown"
type input "[PERSON_NAME][EMAIL_ADDRESS][DOMAIN_NAME]"
type input "[PHONE_NUMBER]"
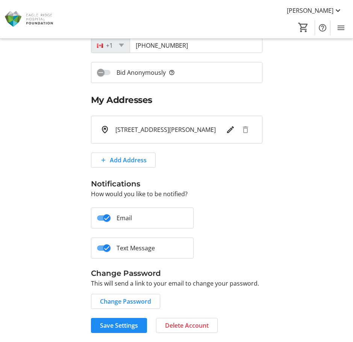
scroll to position [143, 0]
click at [107, 248] on icon "button" at bounding box center [106, 247] width 7 height 7
click at [122, 326] on span "Save Settings" at bounding box center [119, 325] width 38 height 9
click at [101, 247] on icon "button" at bounding box center [100, 247] width 7 height 7
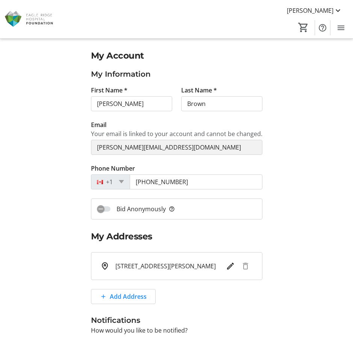
scroll to position [0, 0]
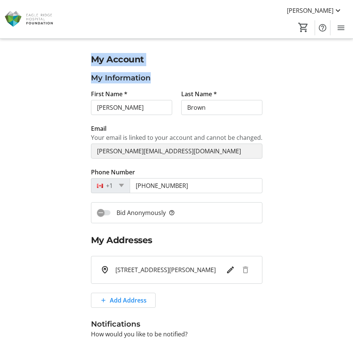
drag, startPoint x: 101, startPoint y: 57, endPoint x: 255, endPoint y: 74, distance: 154.9
click at [250, 75] on div "My Account My Information First Name * [PERSON_NAME] Last Name * Brown Email Yo…" at bounding box center [176, 263] width 180 height 420
click at [255, 74] on h3 "My Information" at bounding box center [176, 77] width 171 height 11
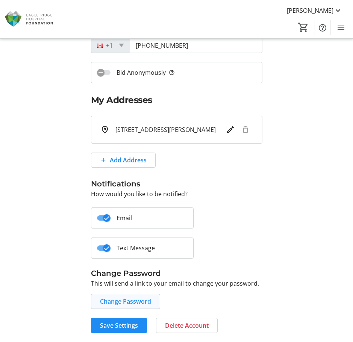
scroll to position [143, 0]
click at [116, 324] on span "Save Settings" at bounding box center [119, 325] width 38 height 9
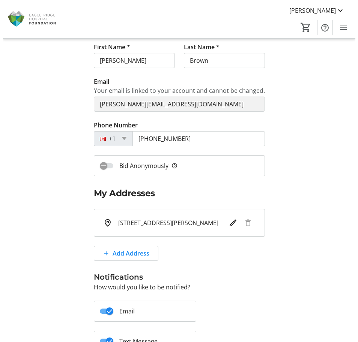
scroll to position [0, 0]
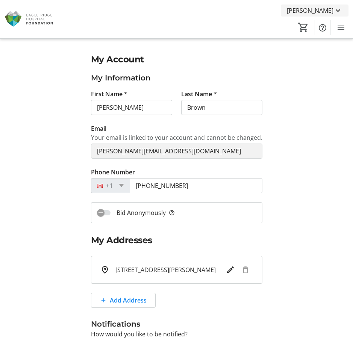
click at [320, 12] on span "[PERSON_NAME]" at bounding box center [309, 10] width 47 height 9
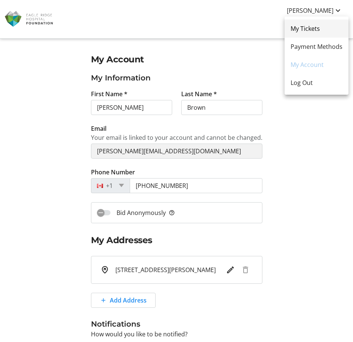
click at [318, 30] on span "My Tickets" at bounding box center [316, 28] width 52 height 9
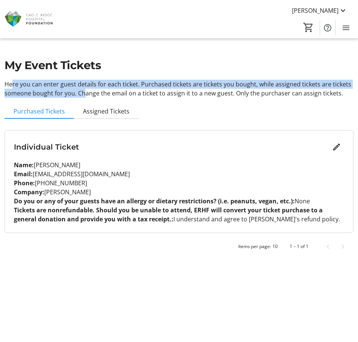
drag, startPoint x: 18, startPoint y: 82, endPoint x: 82, endPoint y: 95, distance: 65.5
click at [82, 95] on p "Here you can enter guest details for each ticket. Purchased tickets are tickets…" at bounding box center [179, 89] width 349 height 18
drag, startPoint x: 5, startPoint y: 84, endPoint x: 344, endPoint y: 95, distance: 339.6
click at [344, 95] on div "My Event Tickets Here you can enter guest details for each ticket. Purchased ti…" at bounding box center [179, 131] width 358 height 263
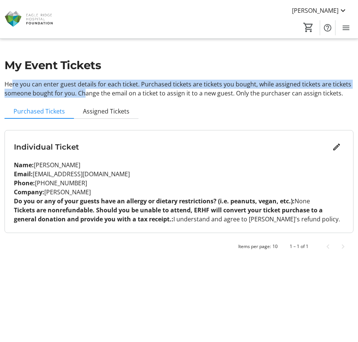
click at [344, 95] on p "Here you can enter guest details for each ticket. Purchased tickets are tickets…" at bounding box center [179, 89] width 349 height 18
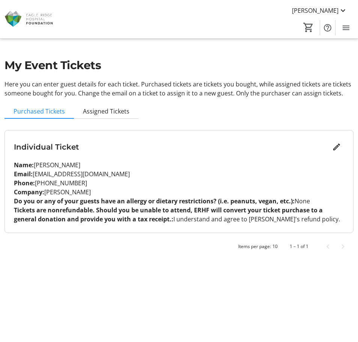
click at [173, 310] on mat-sidenav-content "[PERSON_NAME] Home Donations Tickets 0 Home Donations Tickets My Event Tickets …" at bounding box center [179, 171] width 358 height 342
